Goal: Information Seeking & Learning: Find specific fact

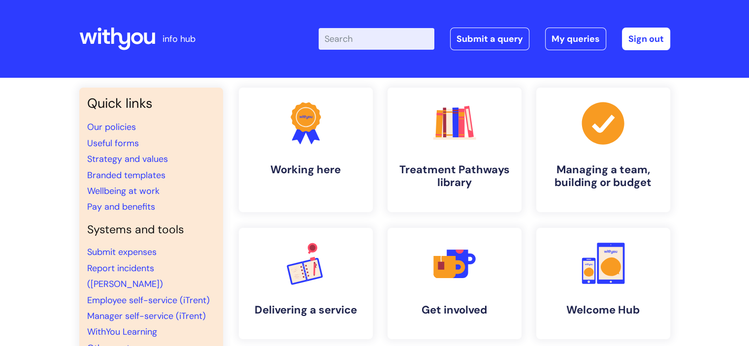
click at [390, 42] on input "Enter your search term here..." at bounding box center [376, 39] width 116 height 22
type input "b"
type input "pay band"
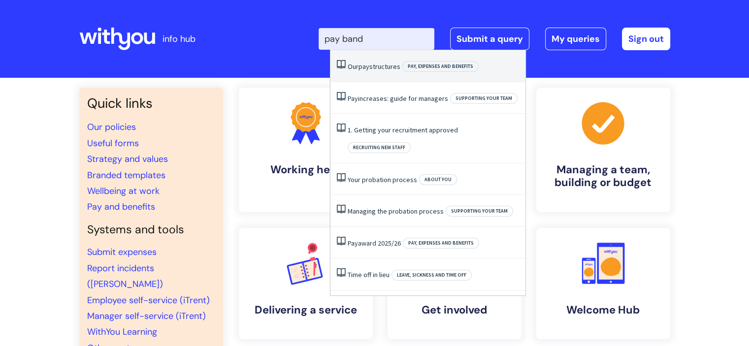
click at [368, 75] on li "Our pay structures Pay, expenses and benefits" at bounding box center [427, 66] width 195 height 32
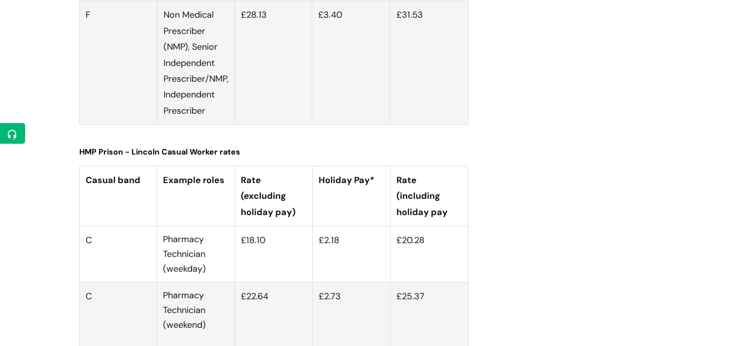
scroll to position [3642, 0]
